Goal: Task Accomplishment & Management: Use online tool/utility

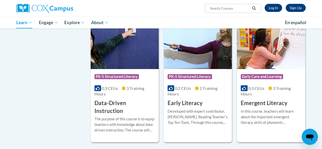
scroll to position [530, 0]
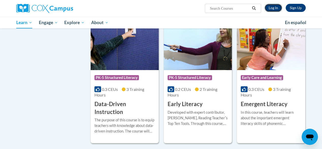
click at [274, 9] on link "Log In" at bounding box center [274, 8] width 18 height 8
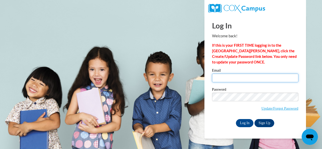
click at [218, 79] on input "Email" at bounding box center [255, 78] width 86 height 9
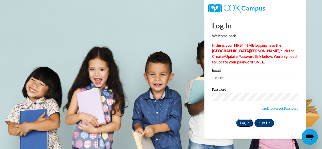
click at [241, 124] on input "Log In" at bounding box center [245, 123] width 18 height 8
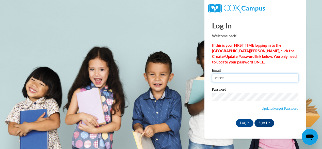
click at [228, 76] on input "cbeers" at bounding box center [255, 78] width 86 height 9
type input "c"
type input "Cbeers@savcdsorg"
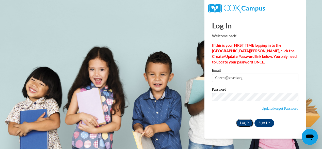
click at [243, 123] on input "Log In" at bounding box center [245, 123] width 18 height 8
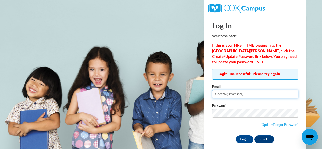
click at [248, 95] on input "Cbeers@savcdsorg" at bounding box center [255, 94] width 86 height 9
type input "C"
type input "cbeers@savcds.org"
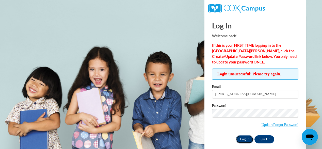
click at [241, 138] on input "Log In" at bounding box center [245, 139] width 18 height 8
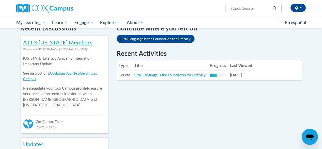
scroll to position [164, 0]
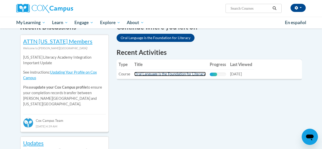
click at [185, 75] on link "Oral Language is the Foundation for Literacy" at bounding box center [169, 74] width 71 height 4
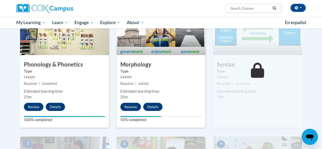
scroll to position [299, 0]
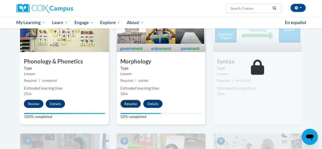
click at [130, 103] on button "Resume" at bounding box center [130, 104] width 21 height 8
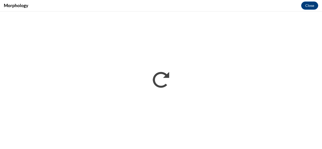
scroll to position [0, 0]
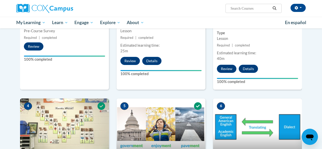
scroll to position [202, 0]
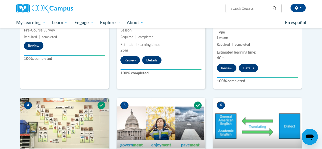
click at [262, 124] on img at bounding box center [257, 123] width 89 height 51
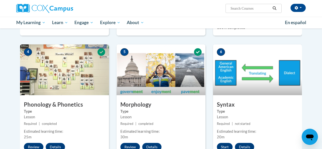
scroll to position [252, 0]
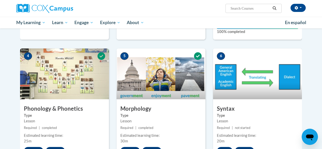
click at [259, 65] on img at bounding box center [257, 74] width 89 height 51
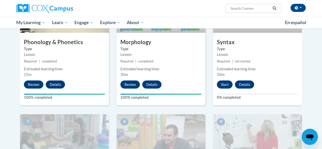
scroll to position [319, 0]
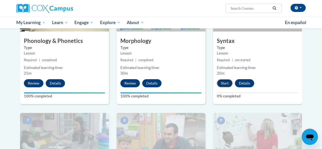
click at [223, 84] on button "Start" at bounding box center [225, 83] width 16 height 8
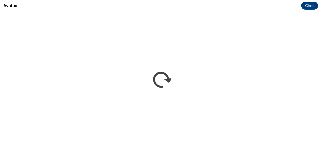
scroll to position [0, 0]
